Goal: Check status: Check status

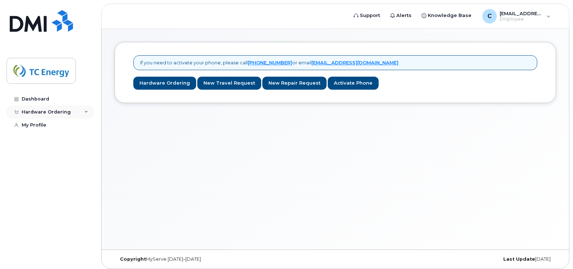
click at [84, 111] on icon at bounding box center [86, 112] width 4 height 4
click at [45, 127] on div "My Orders" at bounding box center [38, 125] width 26 height 6
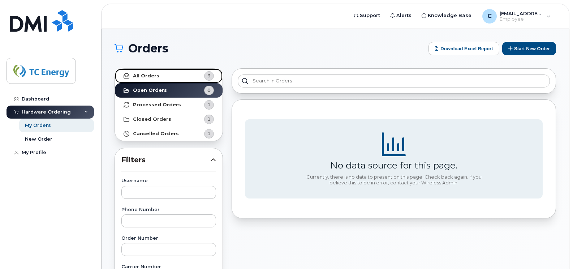
click at [177, 77] on link "All Orders 3" at bounding box center [169, 76] width 108 height 14
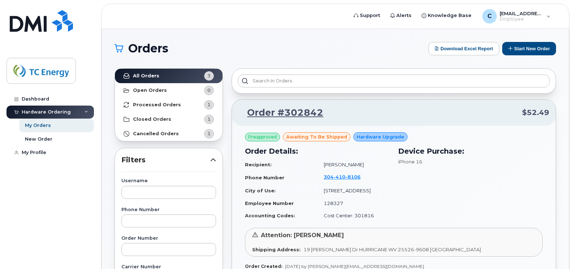
drag, startPoint x: 330, startPoint y: 138, endPoint x: 337, endPoint y: 138, distance: 6.9
click at [330, 138] on span "awaiting to be shipped" at bounding box center [316, 136] width 61 height 7
click at [300, 110] on link "Order #302842" at bounding box center [280, 112] width 85 height 13
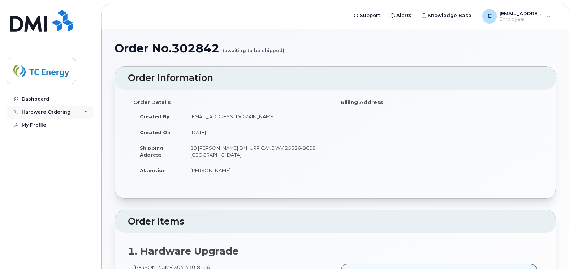
click at [87, 111] on icon at bounding box center [86, 112] width 4 height 4
click at [47, 127] on div "My Orders" at bounding box center [38, 125] width 26 height 6
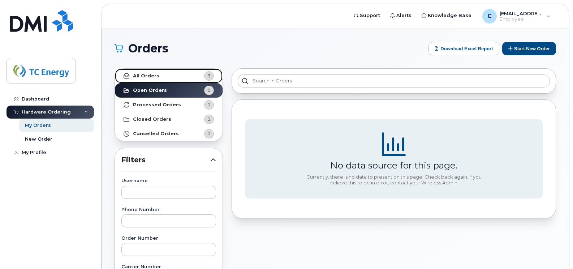
click at [172, 76] on link "All Orders 3" at bounding box center [169, 76] width 108 height 14
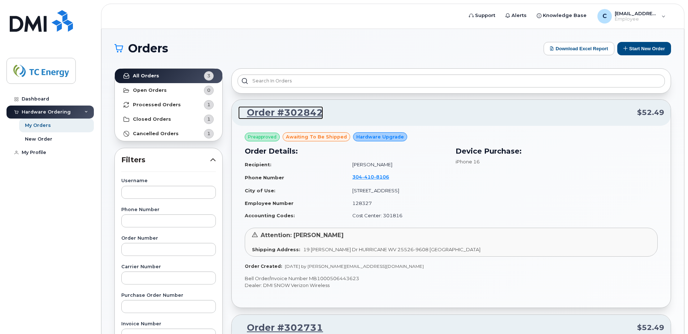
click at [301, 113] on link "Order #302842" at bounding box center [280, 112] width 85 height 13
